Goal: Information Seeking & Learning: Learn about a topic

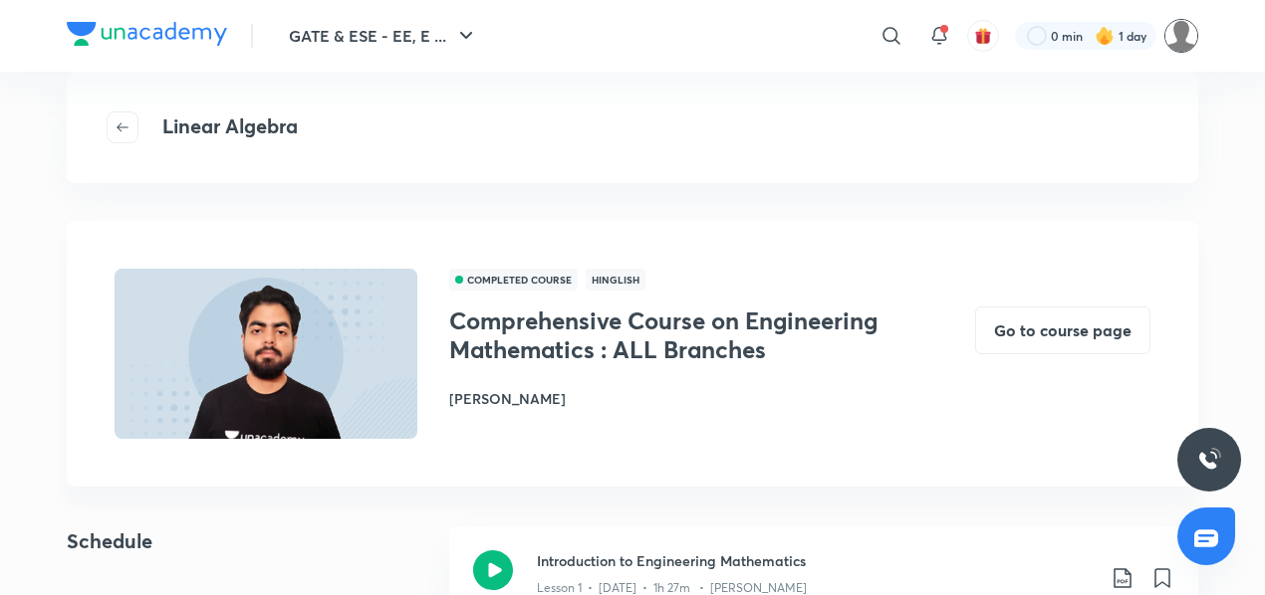
click at [1189, 35] on img at bounding box center [1181, 36] width 34 height 34
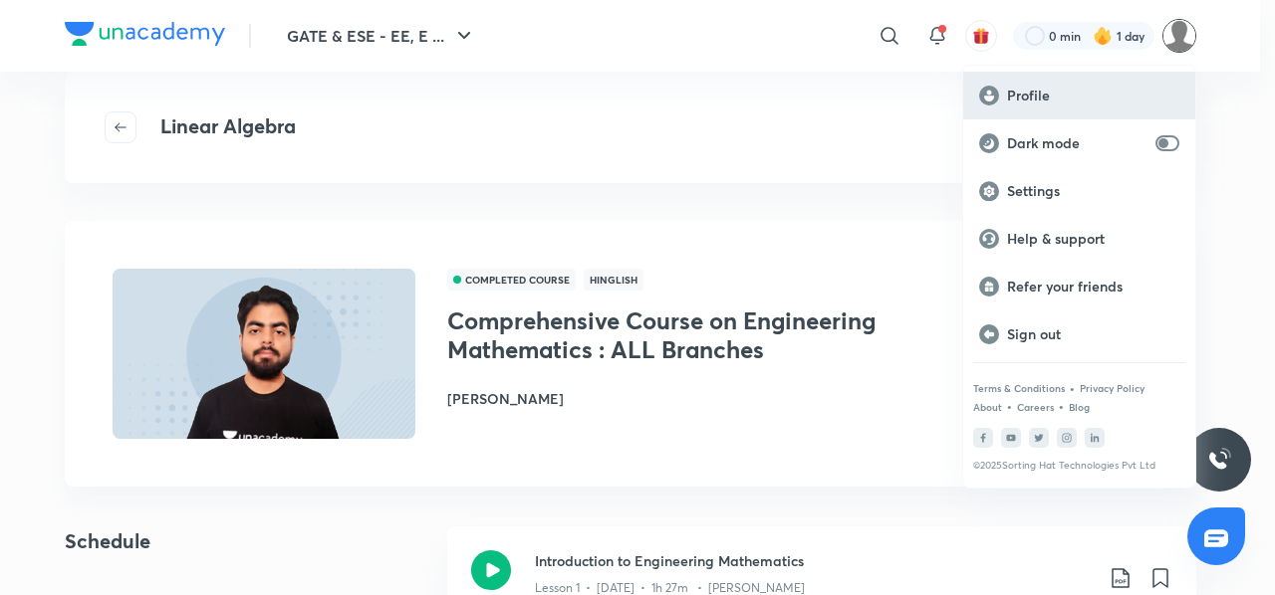
click at [1031, 91] on p "Profile" at bounding box center [1093, 96] width 172 height 18
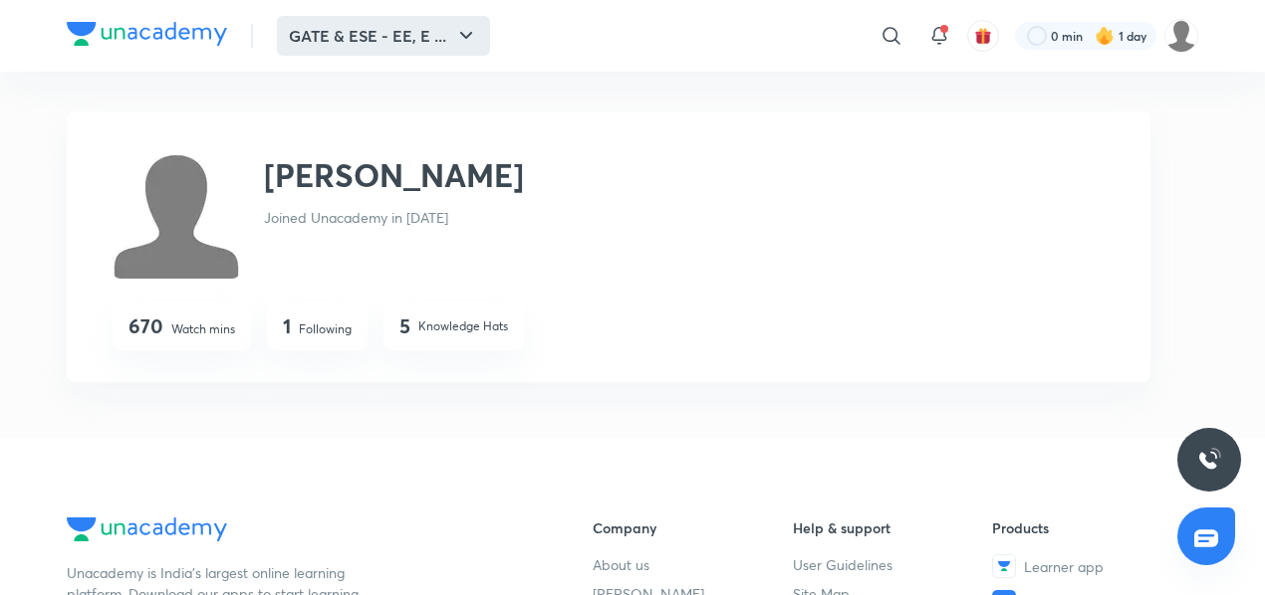
click at [398, 22] on button "GATE & ESE - EE, E ..." at bounding box center [383, 36] width 213 height 40
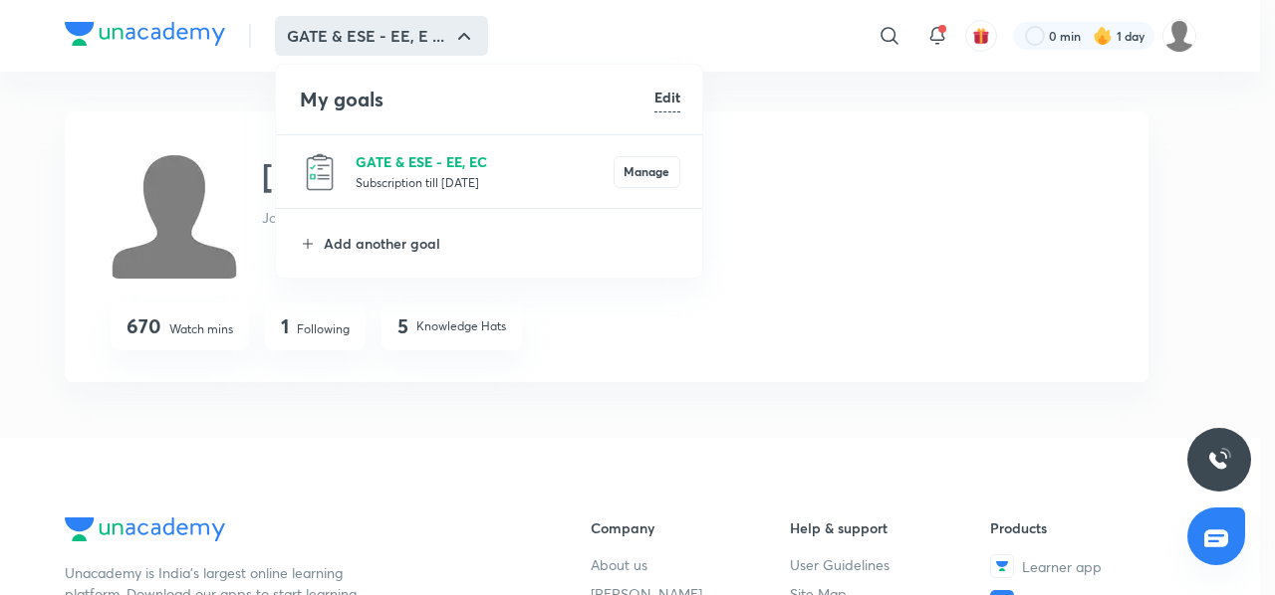
click at [402, 161] on p "GATE & ESE - EE, EC" at bounding box center [484, 161] width 258 height 21
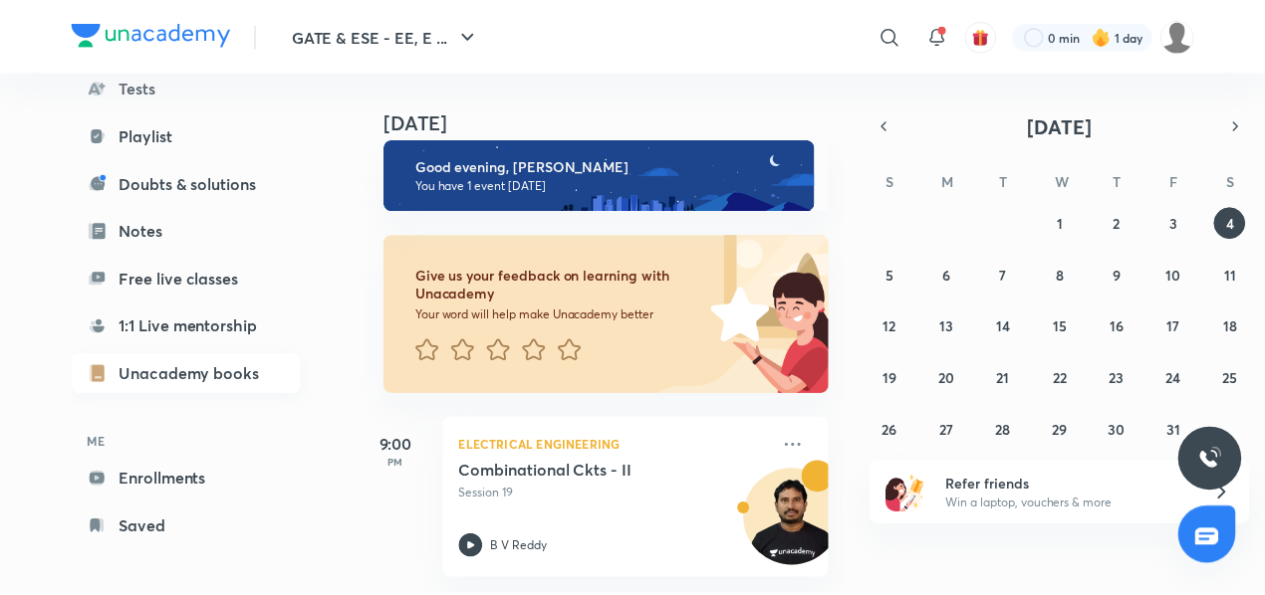
scroll to position [253, 0]
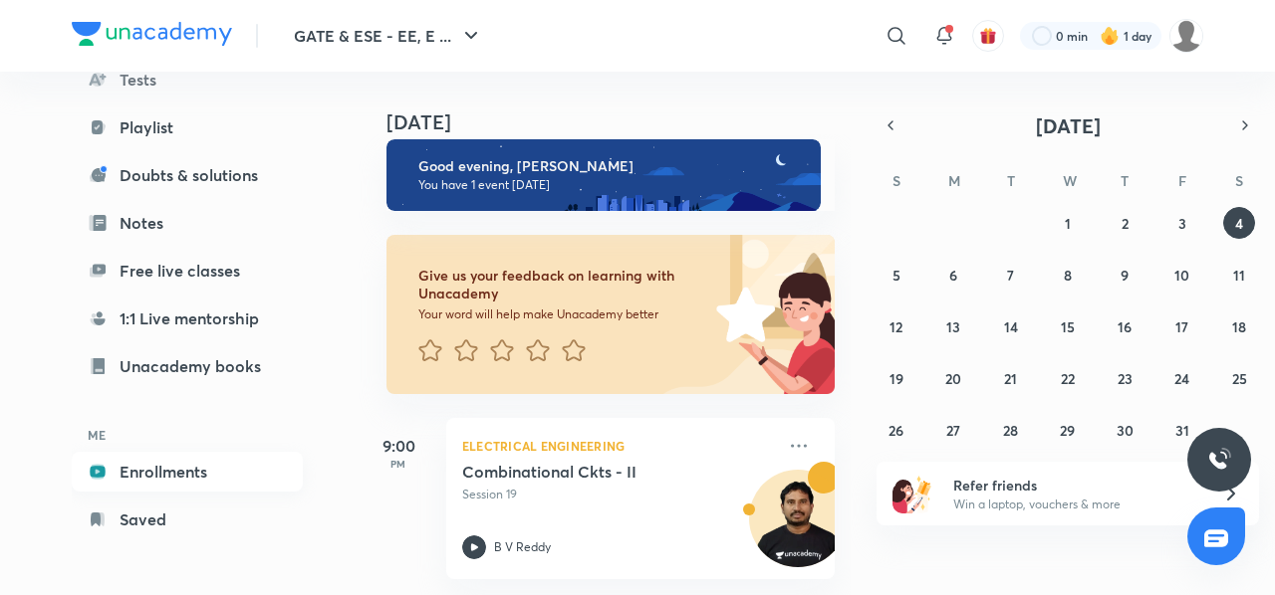
click at [175, 468] on link "Enrollments" at bounding box center [187, 472] width 231 height 40
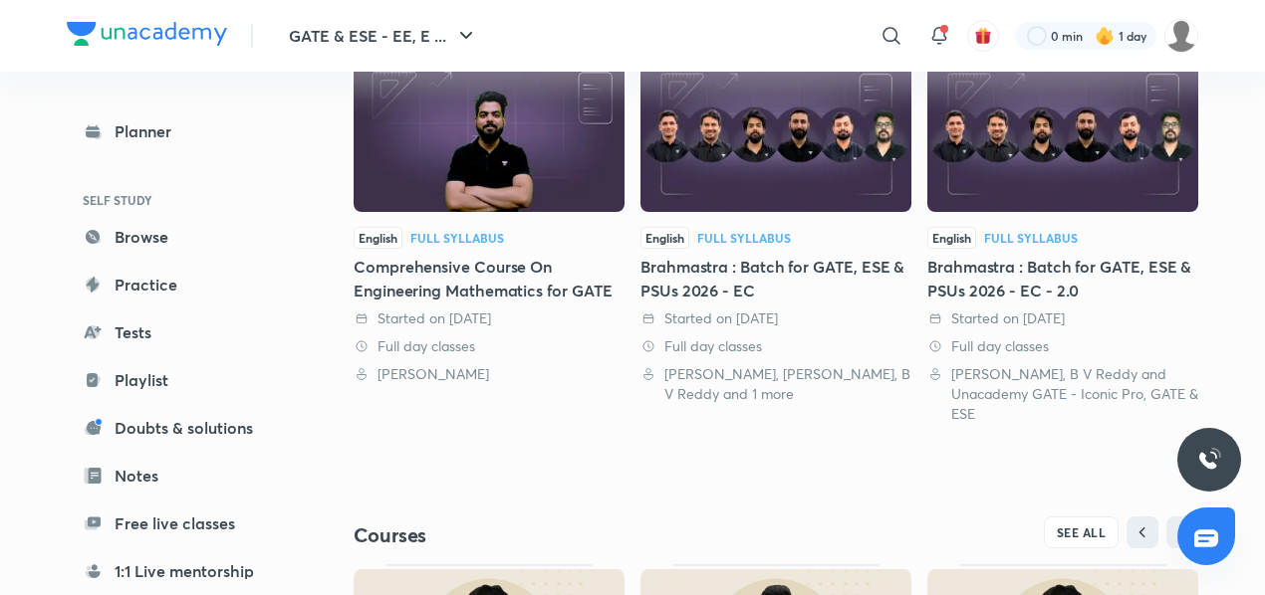
scroll to position [487, 0]
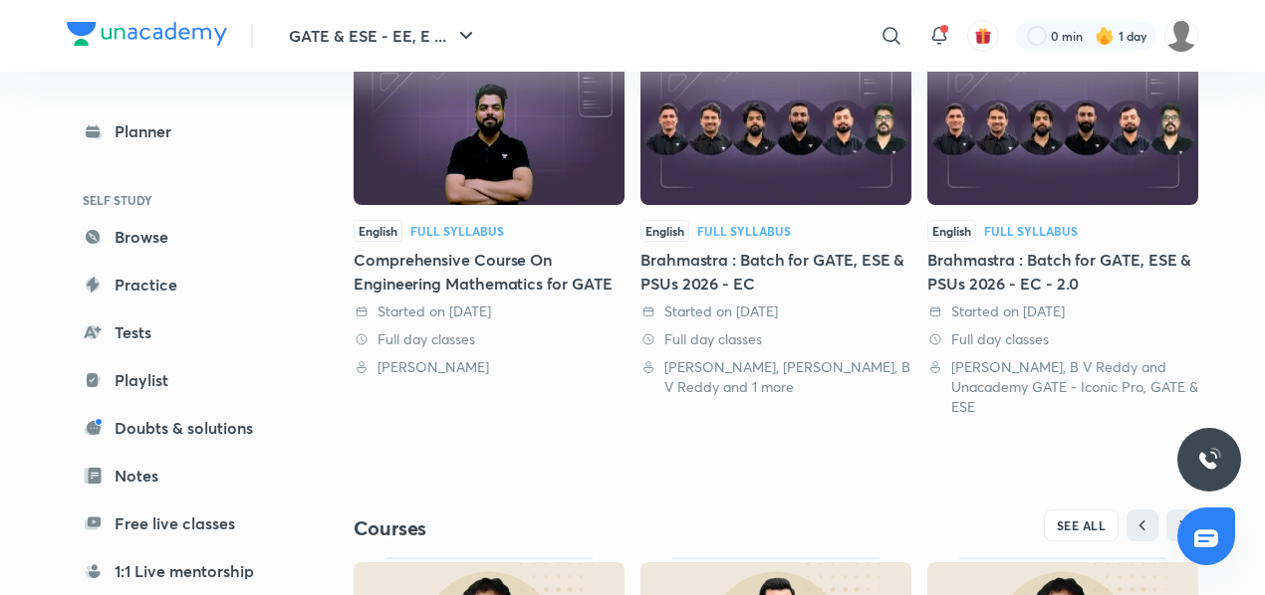
click at [709, 138] on img at bounding box center [775, 127] width 271 height 155
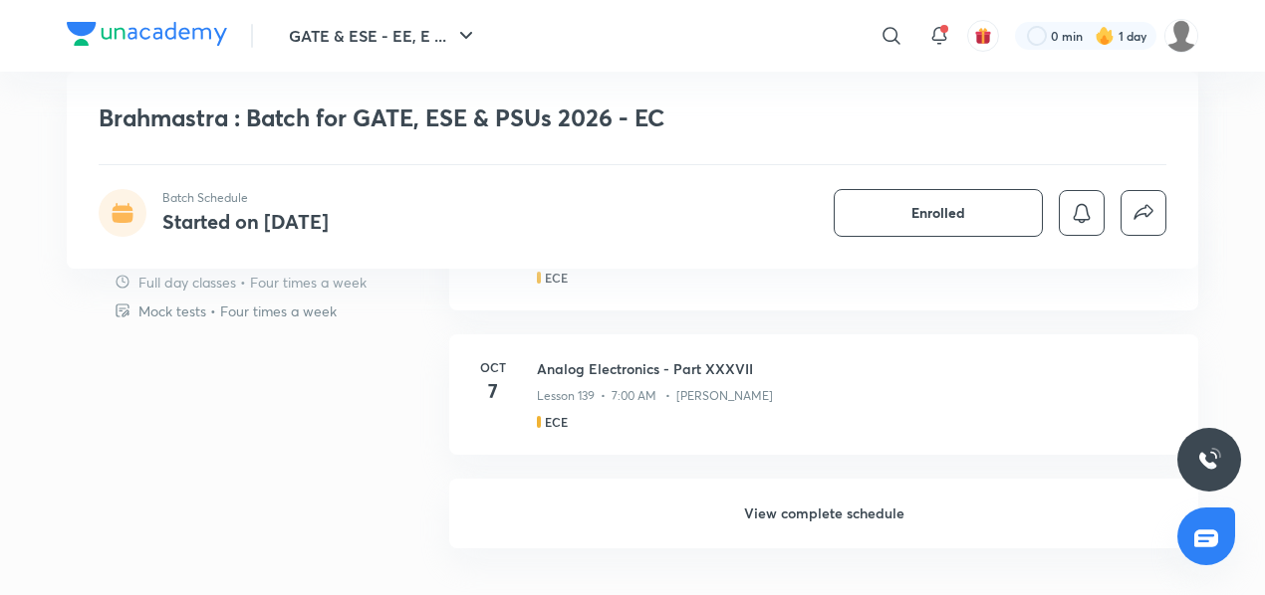
scroll to position [1626, 0]
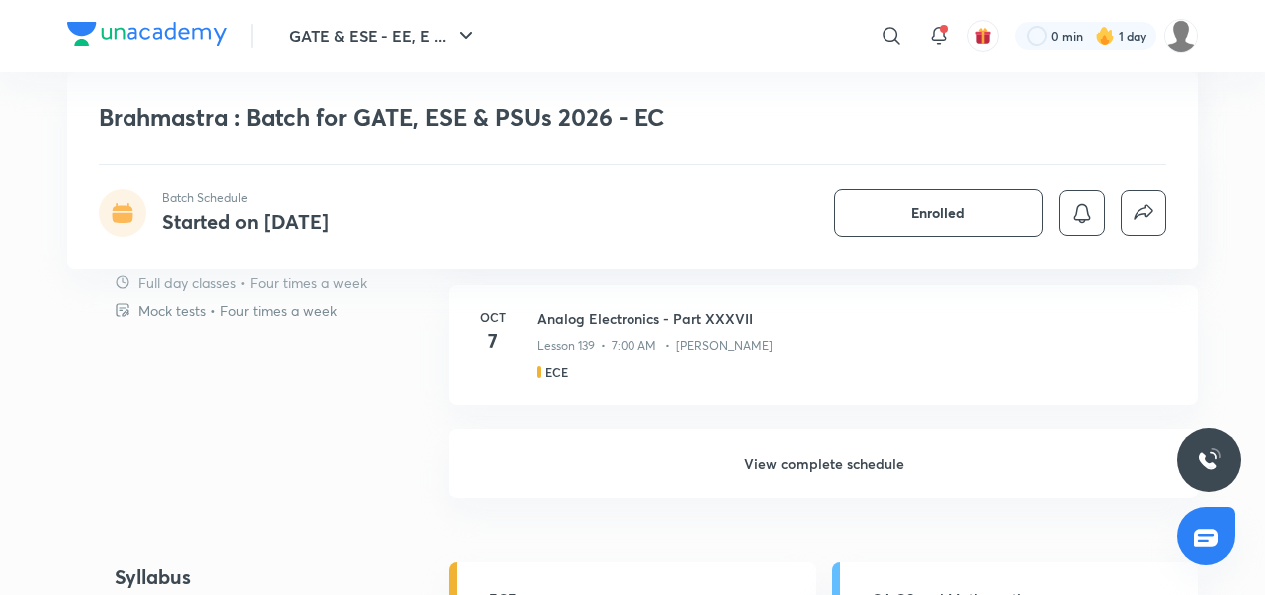
click at [737, 468] on h6 "View complete schedule" at bounding box center [823, 464] width 749 height 70
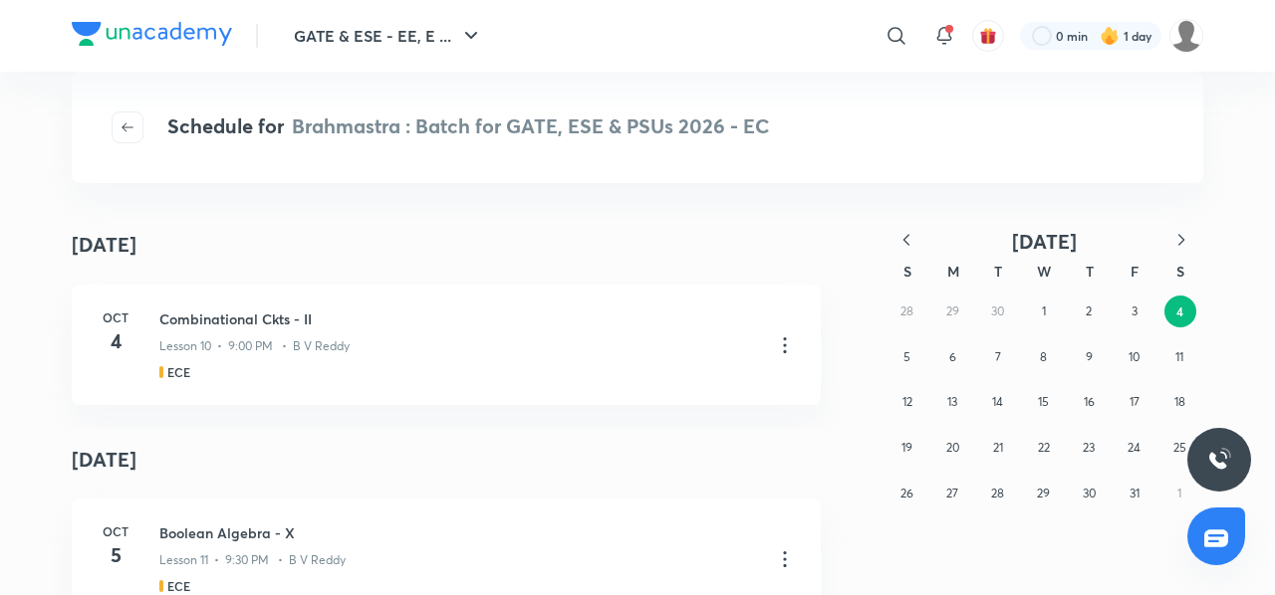
click at [906, 244] on icon "button" at bounding box center [906, 240] width 20 height 20
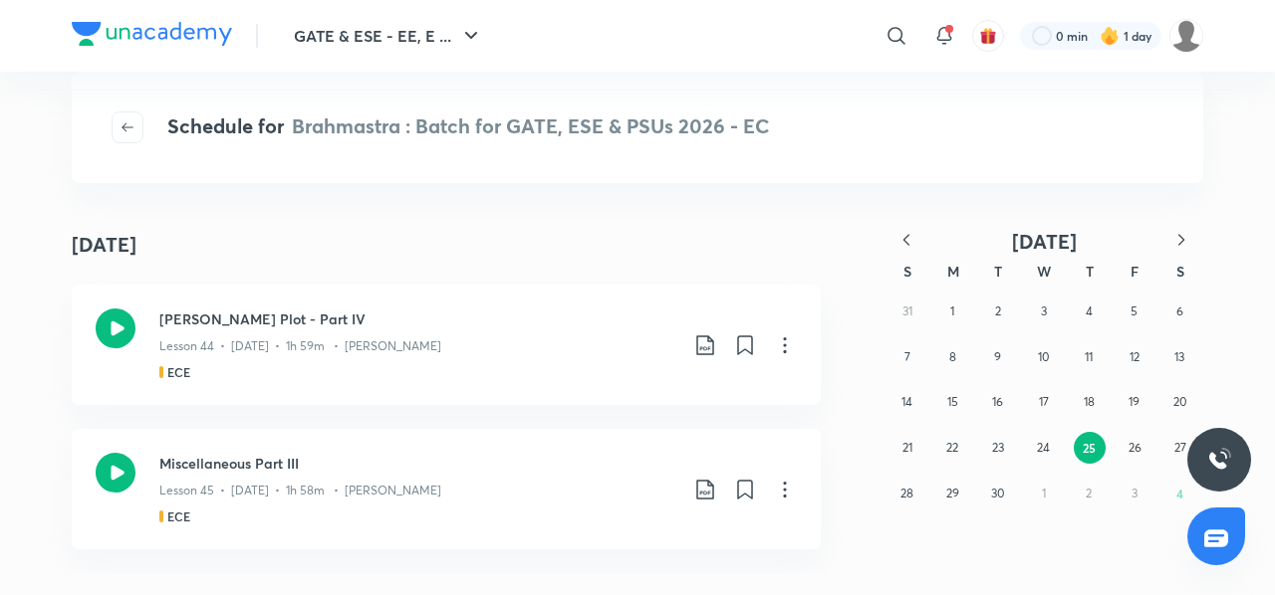
click at [906, 244] on icon "button" at bounding box center [906, 240] width 20 height 20
click at [922, 361] on div "27 28 29 30 31 1 2 3 4 5 6 7 8 9 10 11 12 13 14 15 16 17 18 19 20 21 22 23 24 2…" at bounding box center [1043, 425] width 319 height 273
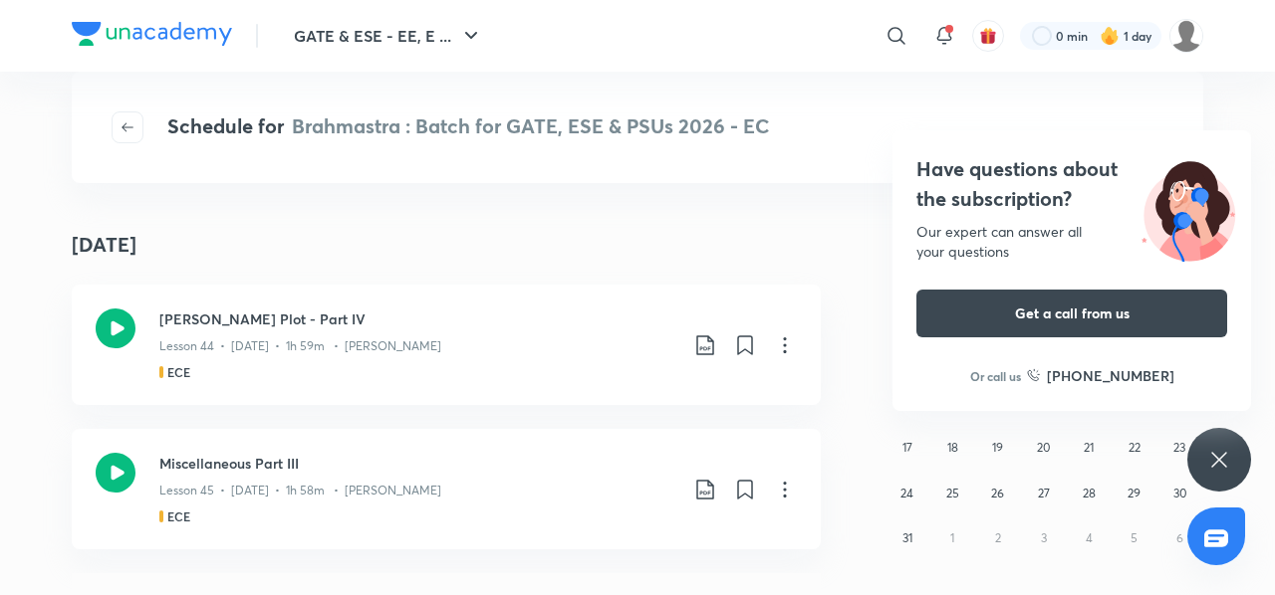
click at [1231, 469] on div "Have questions about the subscription? Our expert can answer all your questions…" at bounding box center [1219, 460] width 64 height 64
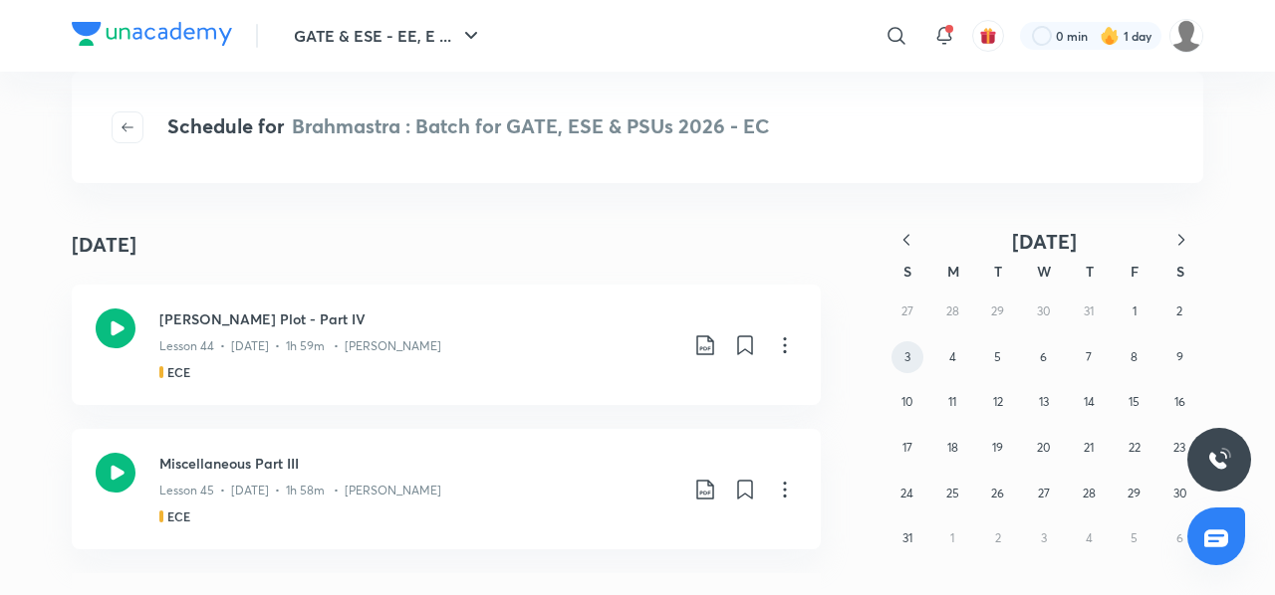
click at [915, 348] on button "3" at bounding box center [907, 358] width 32 height 32
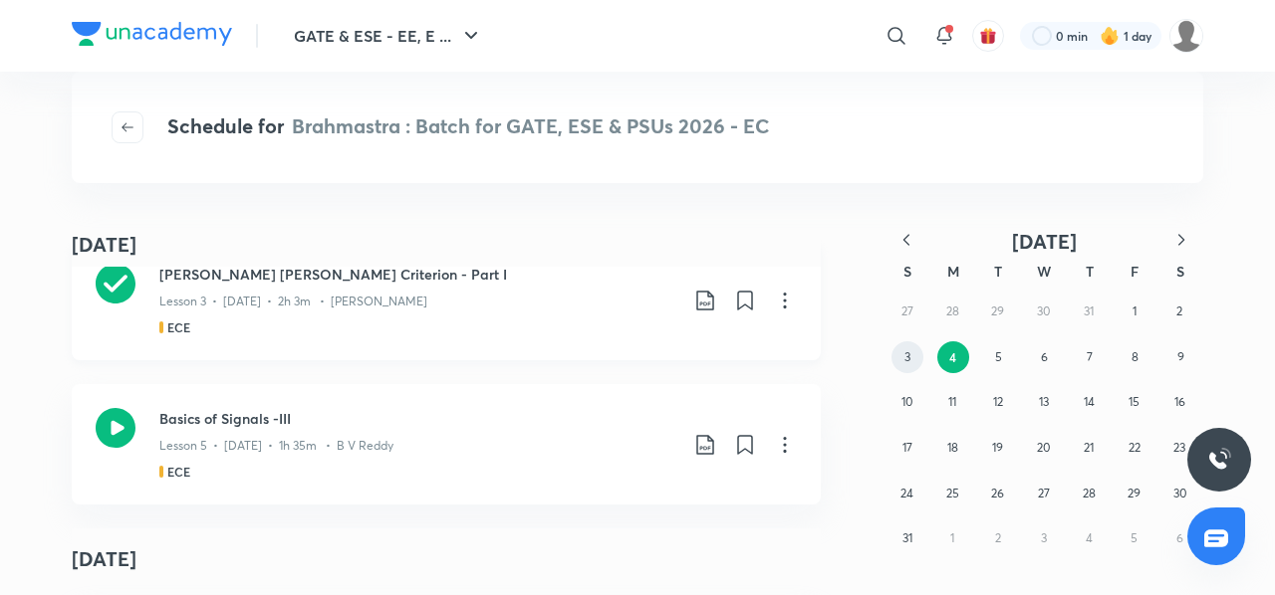
scroll to position [49, 0]
click at [1166, 313] on button "2" at bounding box center [1179, 312] width 32 height 32
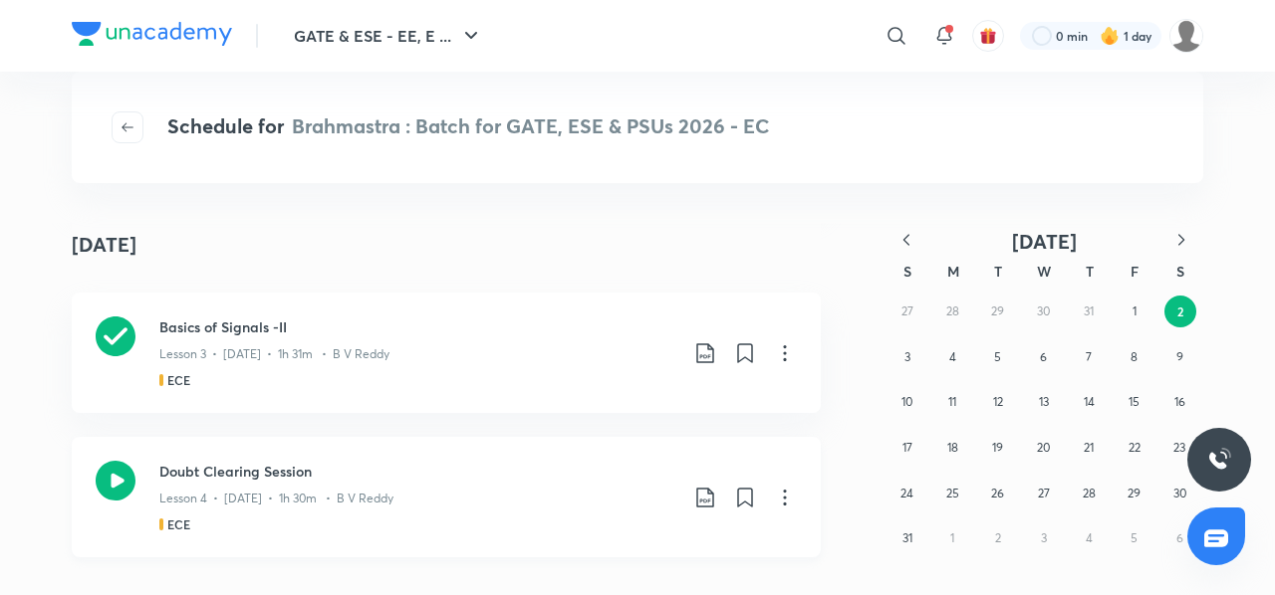
scroll to position [778, 0]
click at [102, 487] on icon at bounding box center [116, 482] width 40 height 40
